Goal: Task Accomplishment & Management: Complete application form

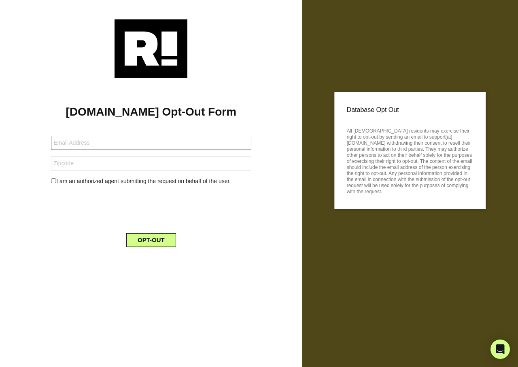
type input "[EMAIL_ADDRESS][DOMAIN_NAME]"
type input "35749"
type input "thomashoot52@gmail.com"
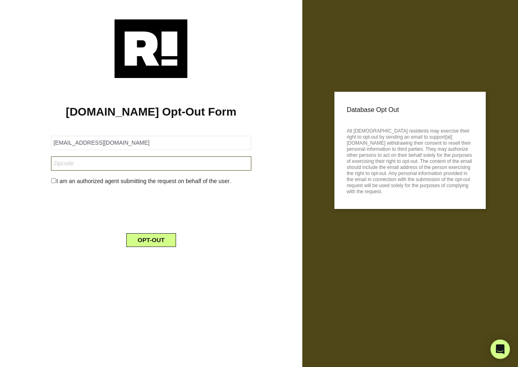
type input "35749"
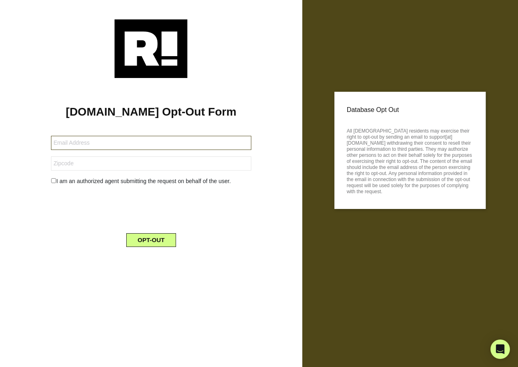
type input "thomashoot52@gmail.com"
type input "35749"
type input "jg30039@gmail.com"
type input "20016"
type input "[EMAIL_ADDRESS][DOMAIN_NAME]"
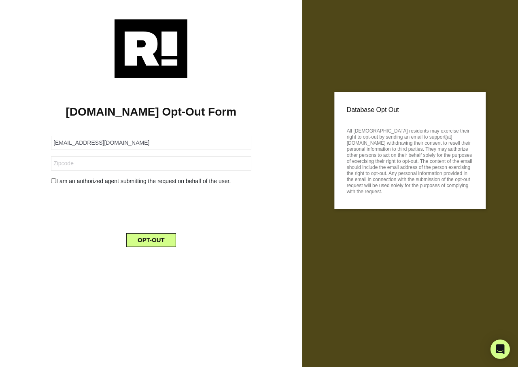
type input "20016"
type input "jg30039@gmail.com"
type input "20016"
